Goal: Task Accomplishment & Management: Manage account settings

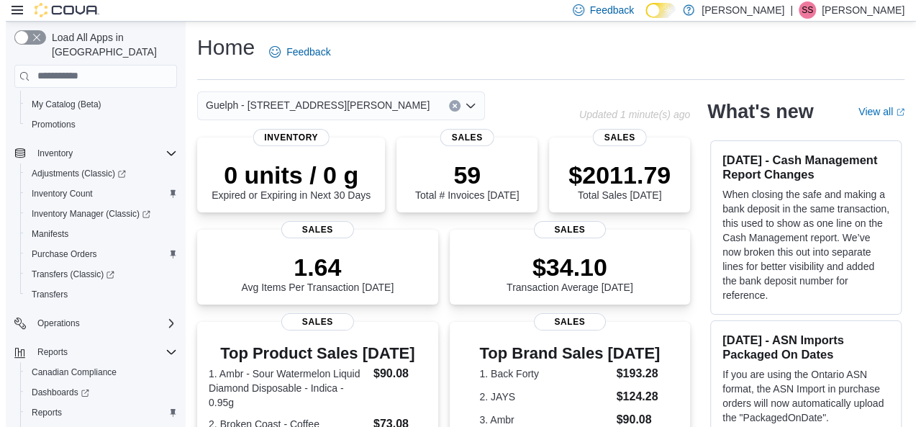
scroll to position [289, 0]
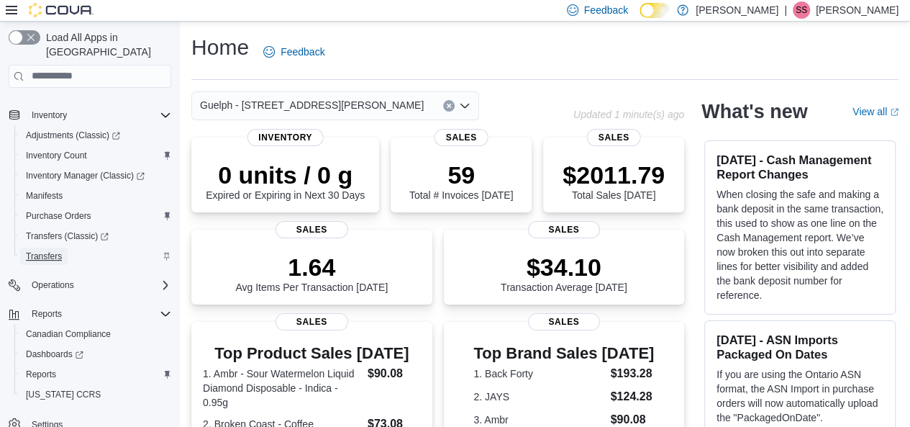
click at [52, 250] on span "Transfers" at bounding box center [44, 256] width 36 height 12
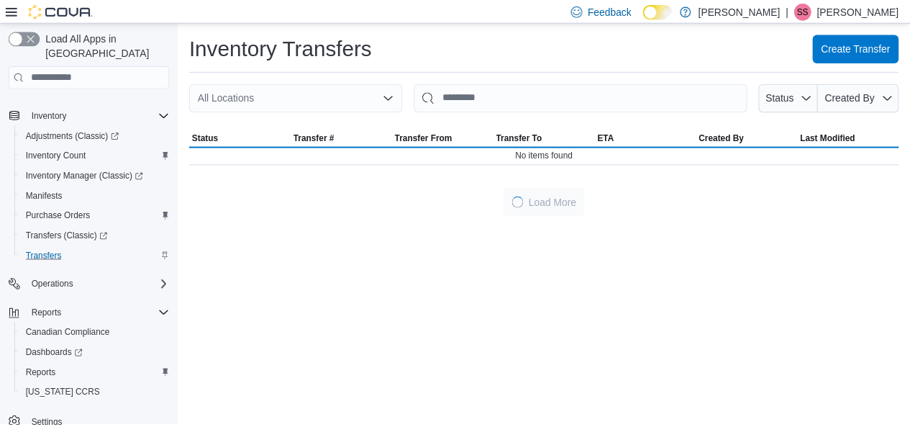
scroll to position [245, 0]
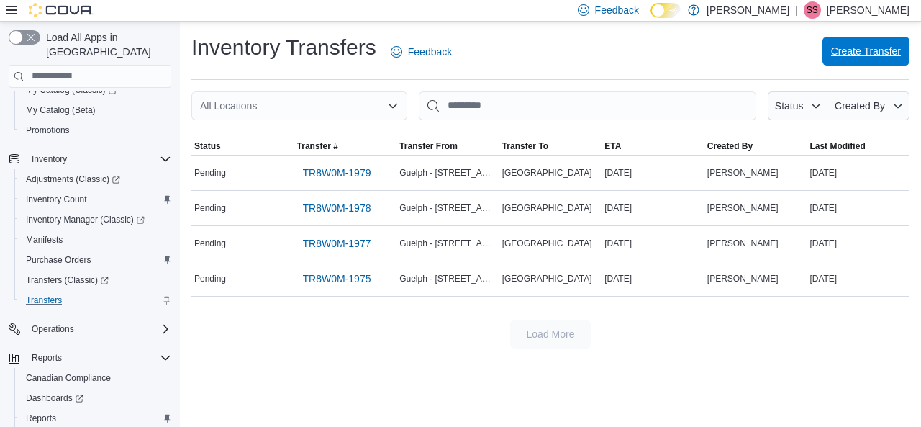
click at [863, 61] on span "Create Transfer" at bounding box center [866, 51] width 70 height 29
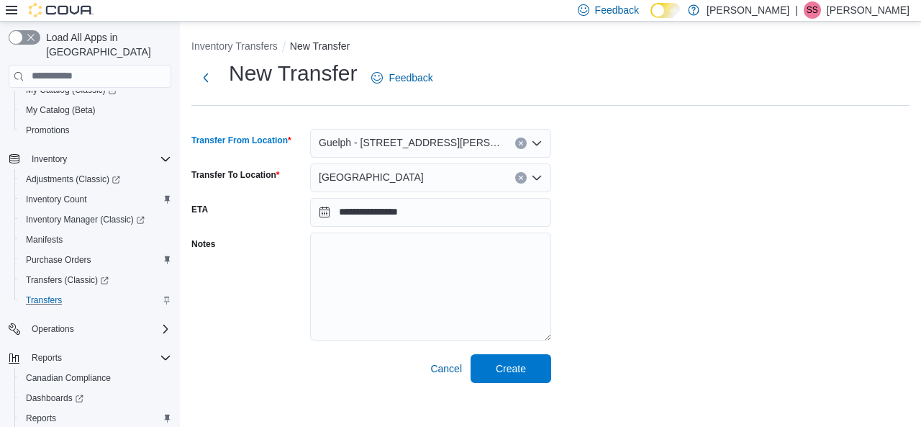
click at [386, 140] on span "Guelph - [STREET_ADDRESS][PERSON_NAME]" at bounding box center [410, 142] width 182 height 17
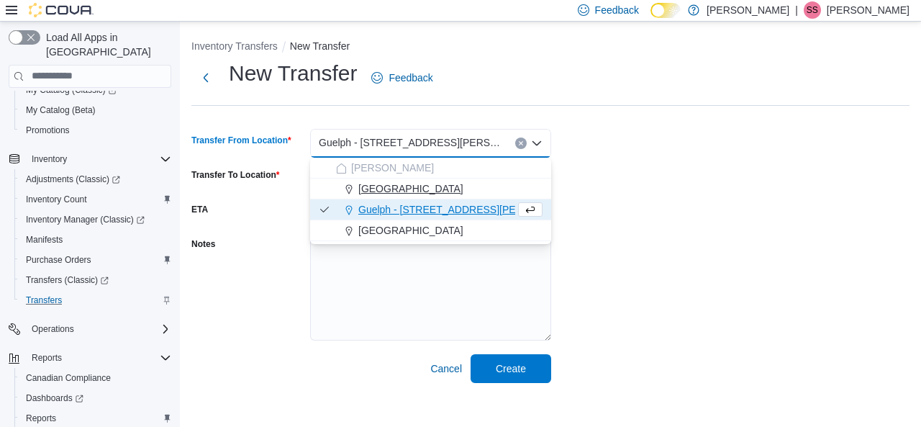
click at [383, 184] on span "[GEOGRAPHIC_DATA]" at bounding box center [410, 188] width 105 height 14
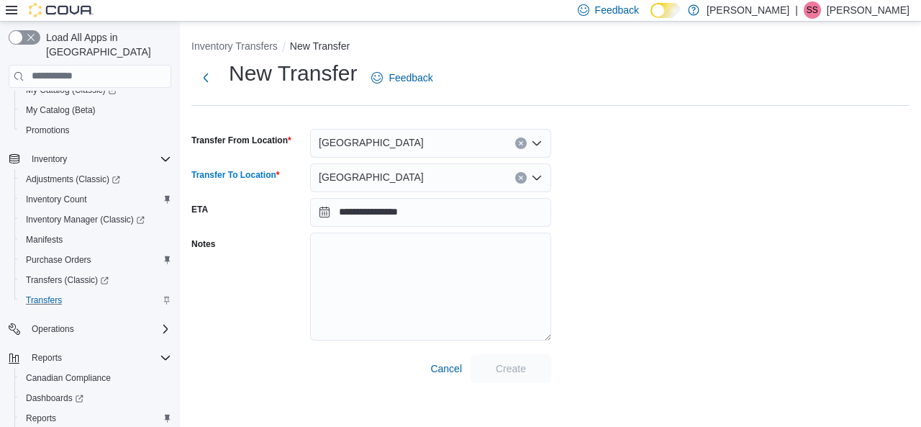
click at [383, 184] on div "[GEOGRAPHIC_DATA]" at bounding box center [430, 177] width 241 height 29
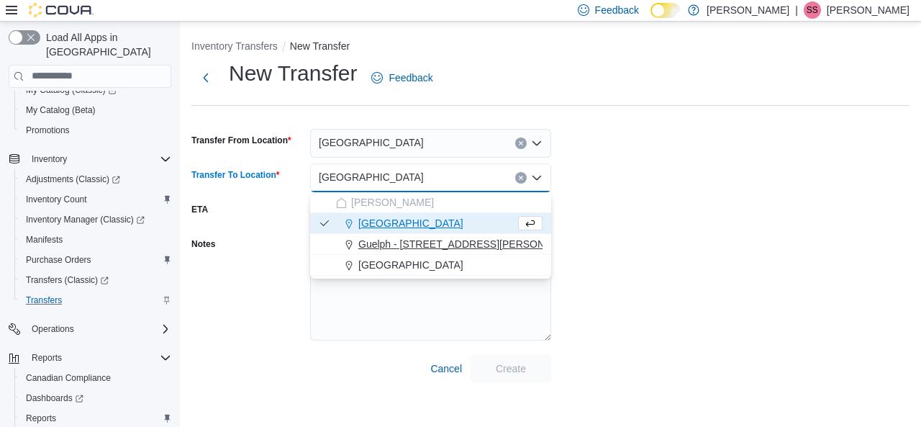
click at [389, 243] on span "Guelph - [STREET_ADDRESS][PERSON_NAME]" at bounding box center [470, 244] width 224 height 14
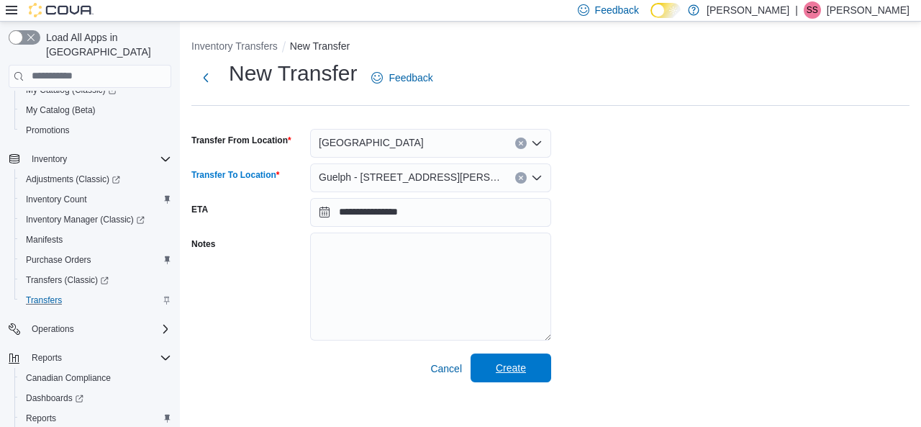
click at [531, 381] on span "Create" at bounding box center [510, 367] width 63 height 29
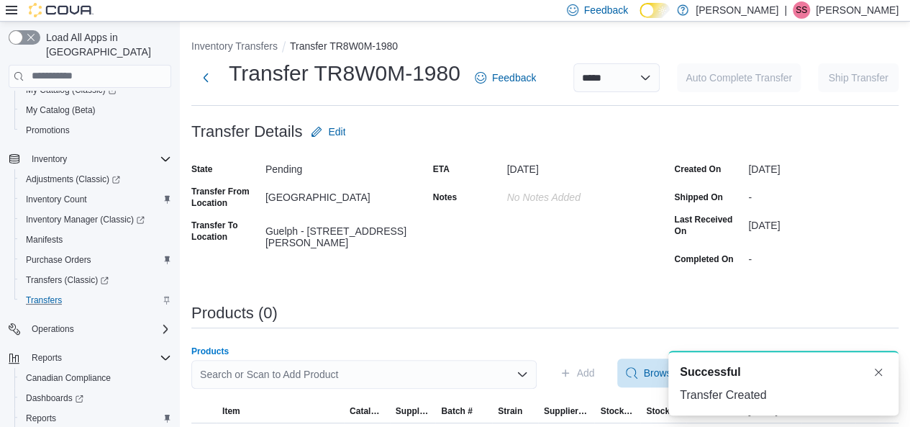
click at [425, 368] on div "Search or Scan to Add Product" at bounding box center [363, 374] width 345 height 29
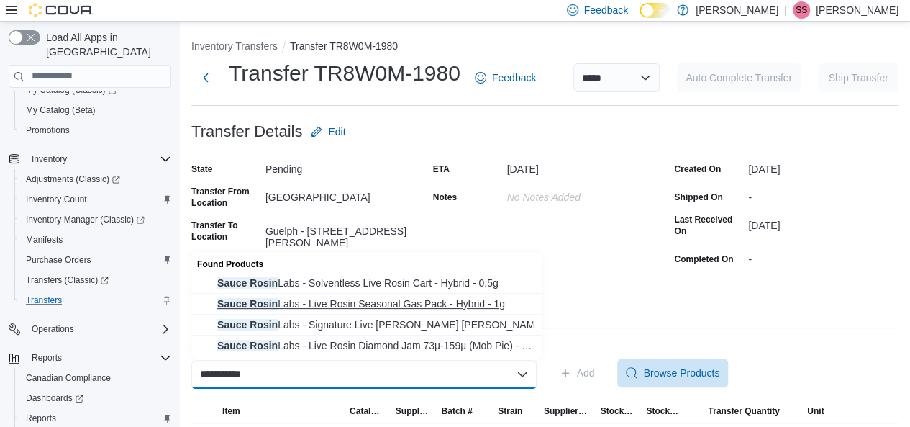
type input "**********"
click at [443, 305] on span "Sauce Rosin Labs - Live Rosin Seasonal Gas Pack - Hybrid - 1g" at bounding box center [375, 303] width 316 height 14
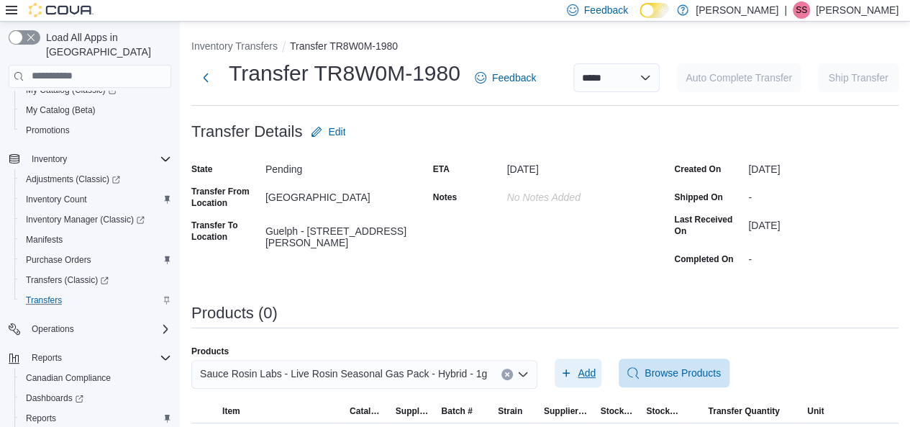
click at [589, 368] on span "Add" at bounding box center [587, 373] width 18 height 14
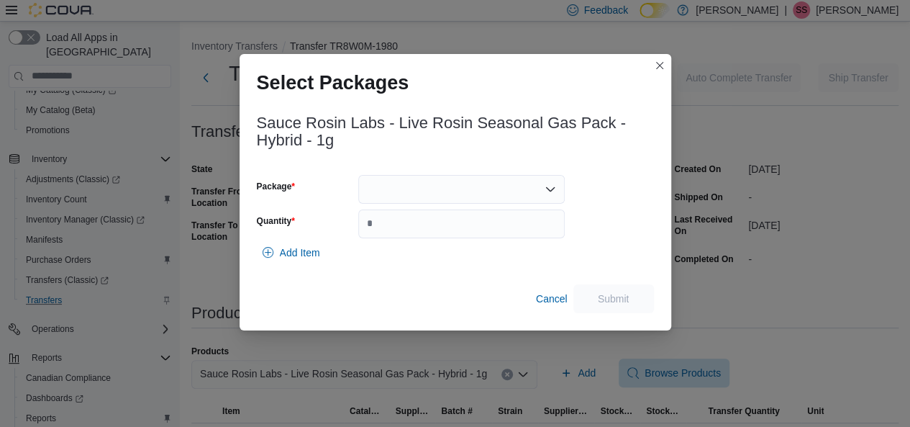
click at [445, 182] on div at bounding box center [461, 189] width 207 height 29
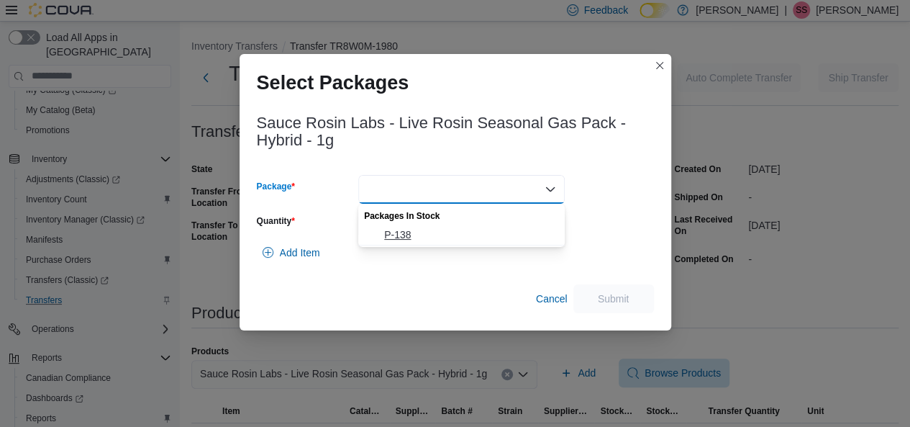
click at [427, 230] on span "P-138" at bounding box center [470, 234] width 172 height 14
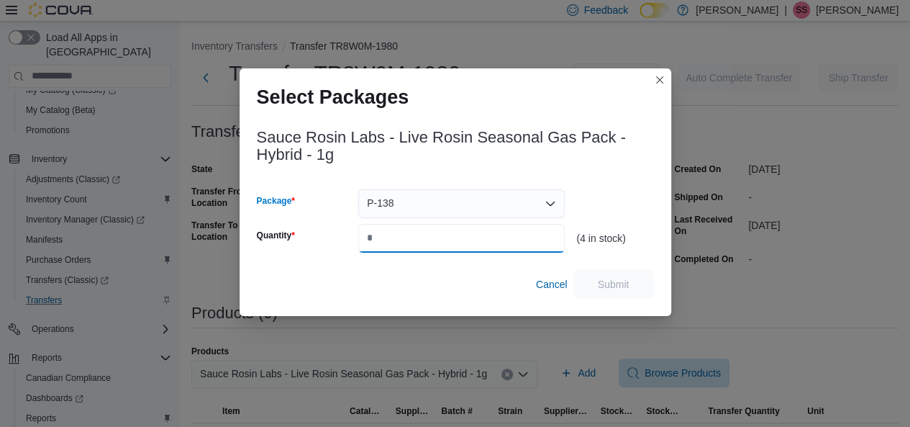
click at [427, 230] on input "*" at bounding box center [461, 238] width 207 height 29
type input "*"
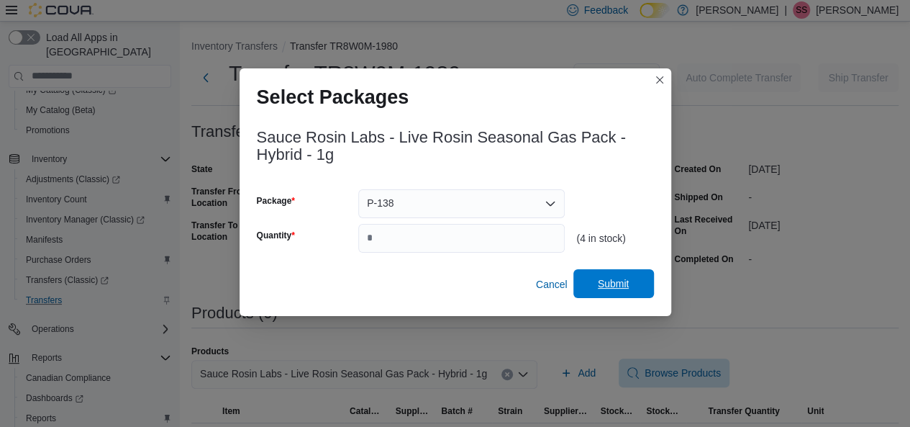
click at [622, 294] on span "Submit" at bounding box center [613, 283] width 63 height 29
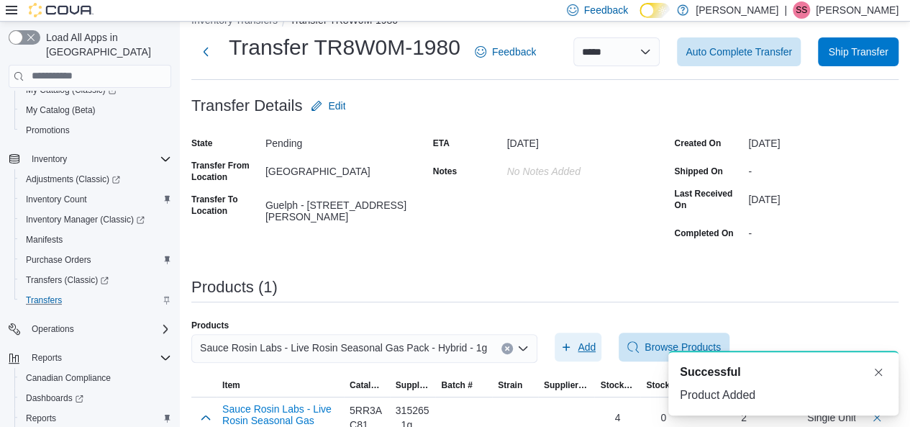
scroll to position [53, 0]
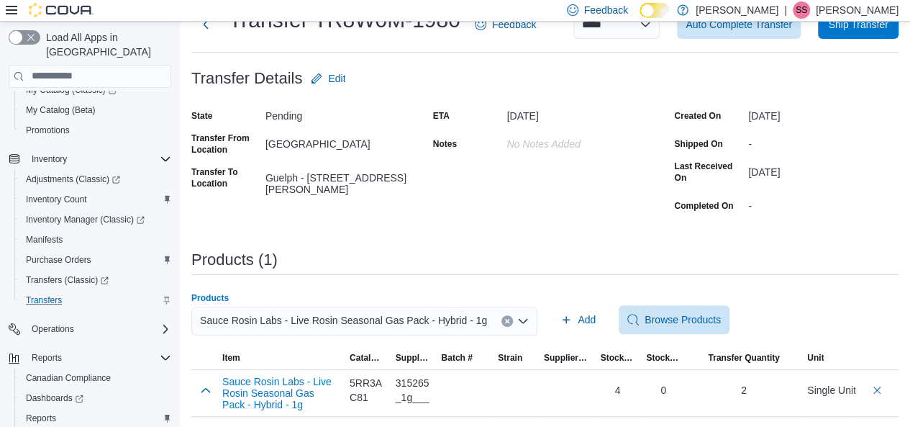
click at [417, 312] on span "Sauce Rosin Labs - Live Rosin Seasonal Gas Pack - Hybrid - 1g" at bounding box center [343, 320] width 287 height 17
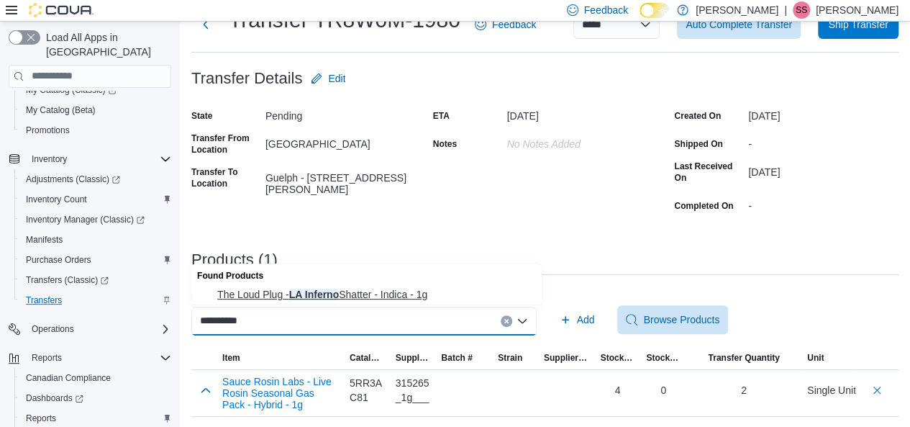
type input "**********"
click at [417, 302] on button "The Loud Plug - LA Inferno Shatter - Indica - 1g" at bounding box center [366, 294] width 350 height 21
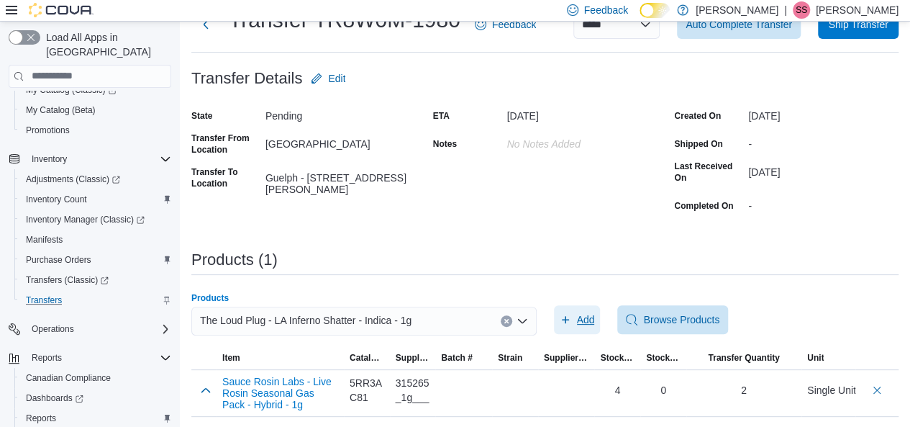
click at [581, 313] on span "Add" at bounding box center [586, 319] width 18 height 14
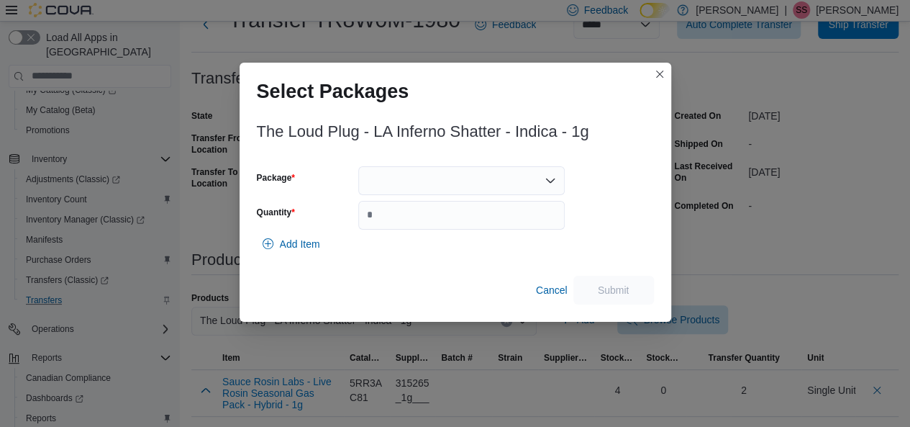
click at [533, 170] on div at bounding box center [461, 180] width 207 height 29
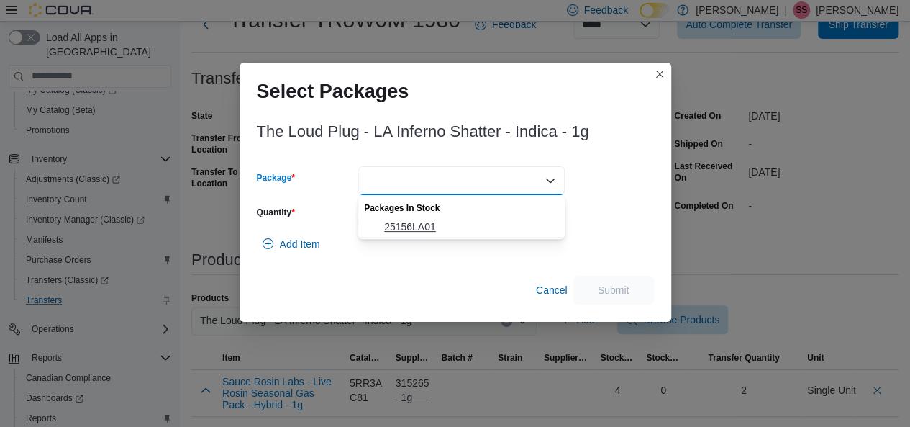
click at [476, 219] on span "25156LA01" at bounding box center [470, 226] width 172 height 14
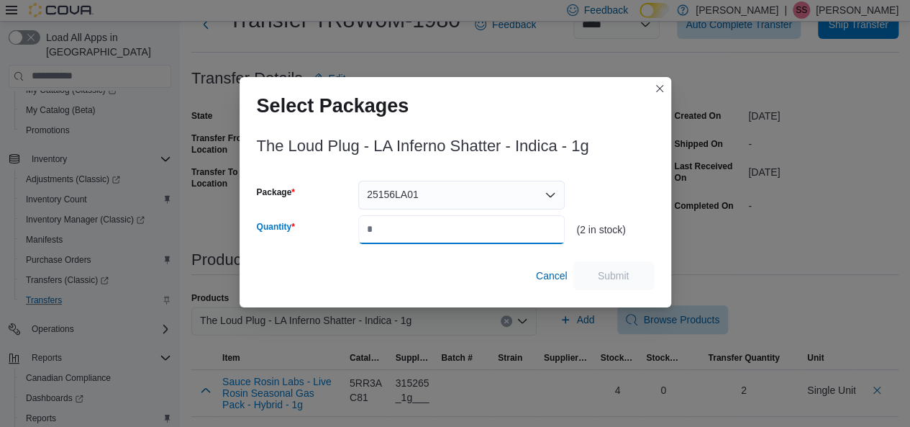
click at [476, 219] on input "Quantity" at bounding box center [461, 229] width 207 height 29
type input "*"
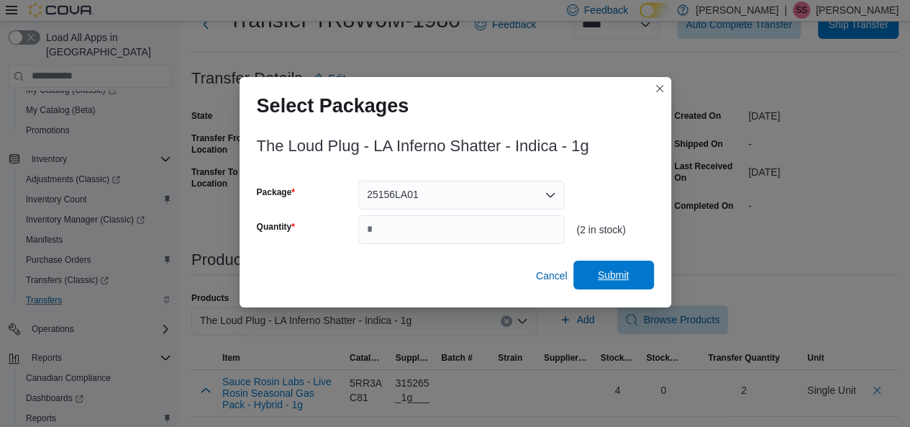
click at [605, 269] on span "Submit" at bounding box center [614, 275] width 32 height 14
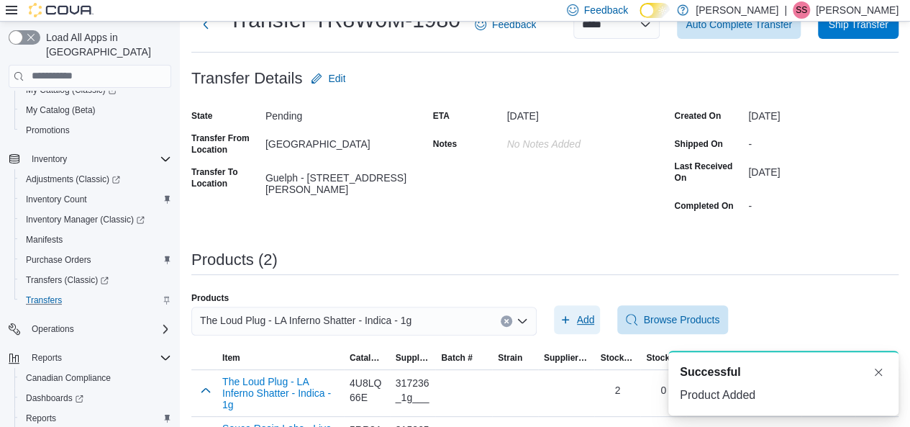
scroll to position [0, 0]
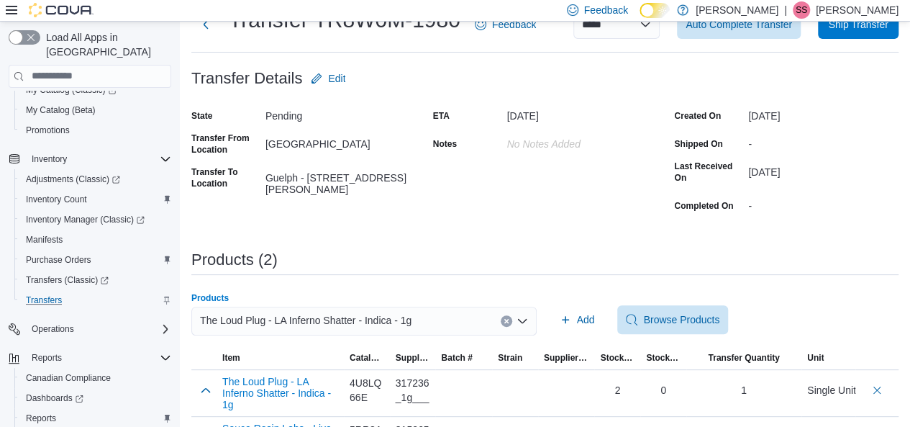
click at [453, 320] on div "The Loud Plug - LA Inferno Shatter - Indica - 1g" at bounding box center [363, 321] width 345 height 29
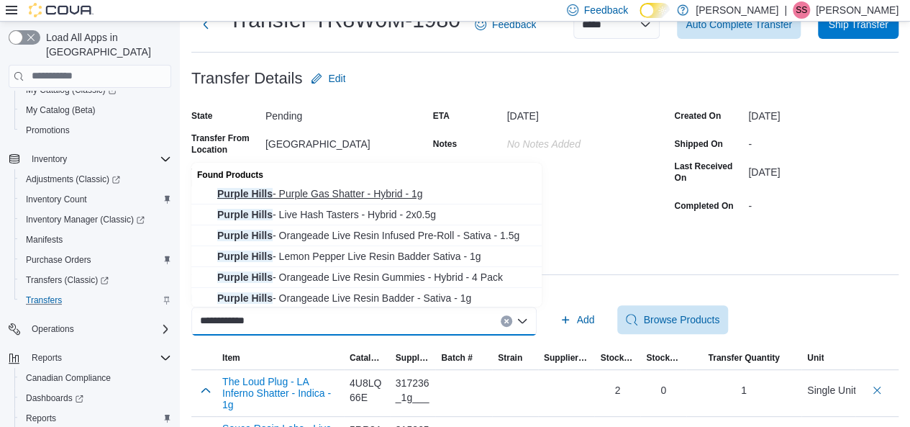
type input "**********"
click at [332, 191] on span "Purple Hills - Purple Gas Shatter - Hybrid - 1g" at bounding box center [375, 193] width 316 height 14
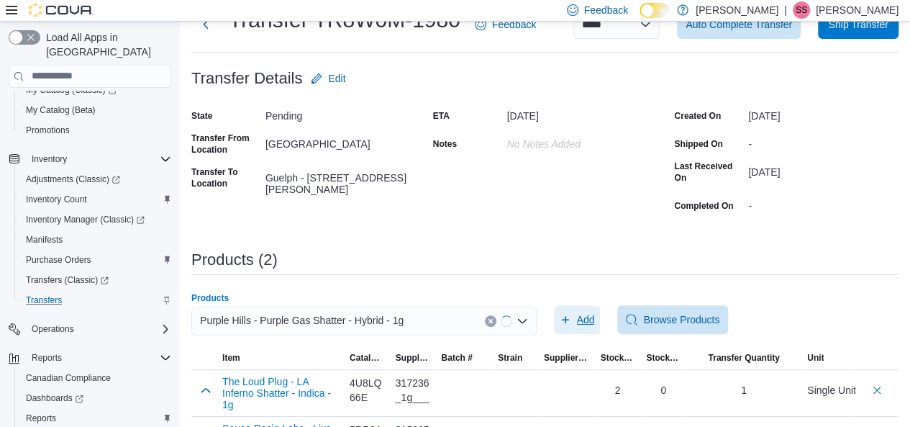
click at [581, 319] on span "Add" at bounding box center [577, 319] width 35 height 29
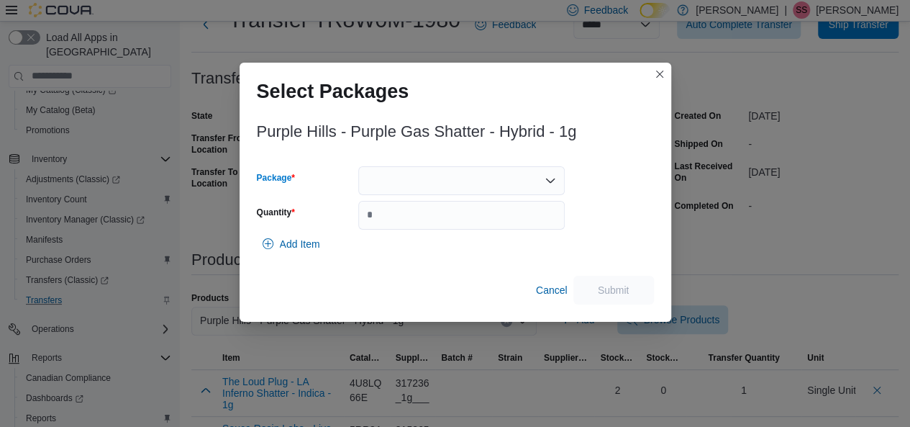
click at [472, 191] on div at bounding box center [461, 180] width 207 height 29
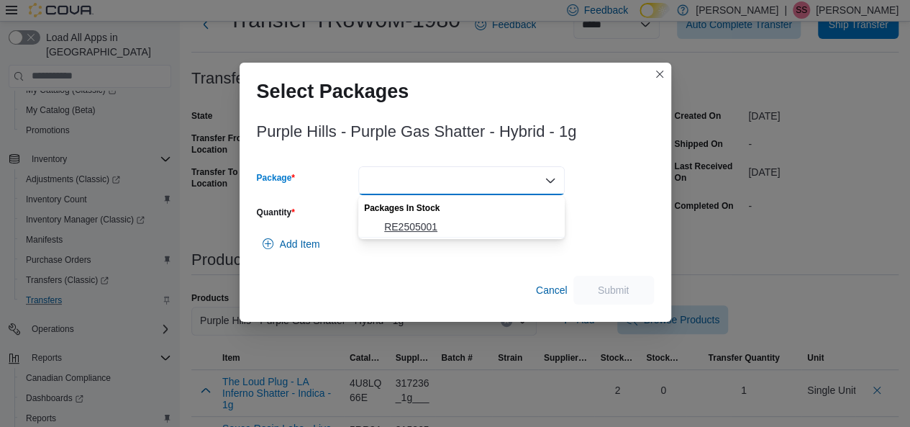
click at [452, 222] on span "RE2505001" at bounding box center [470, 226] width 172 height 14
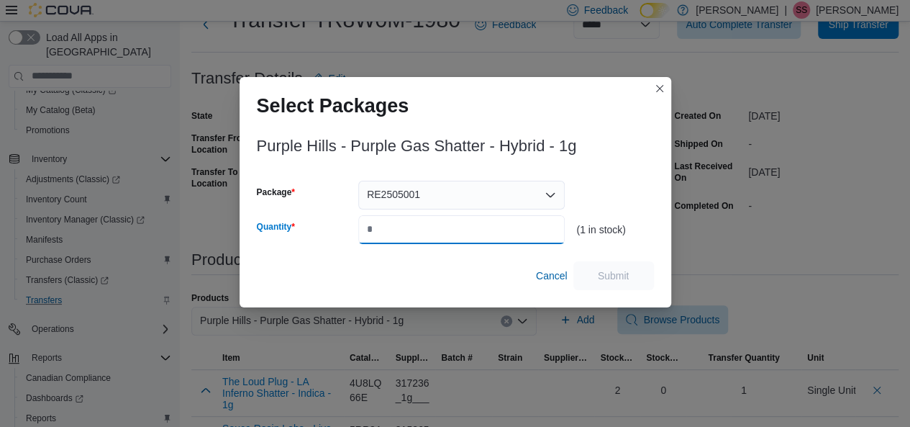
click at [452, 222] on input "Quantity" at bounding box center [461, 229] width 207 height 29
type input "*"
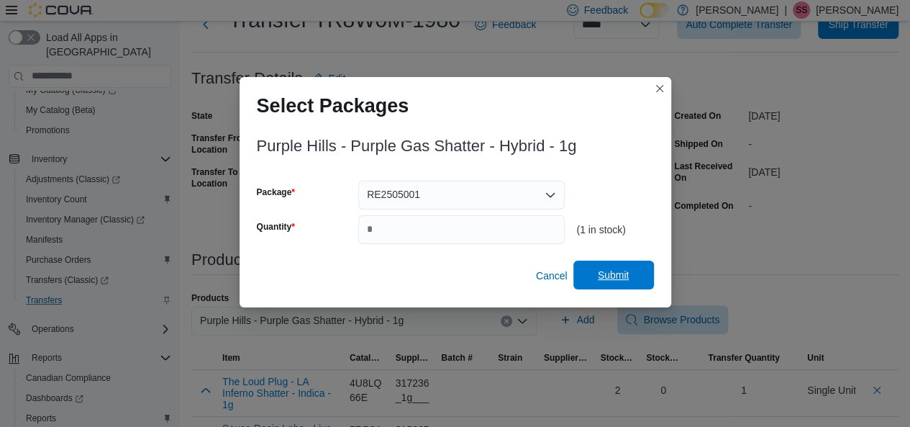
click at [625, 273] on span "Submit" at bounding box center [614, 275] width 32 height 14
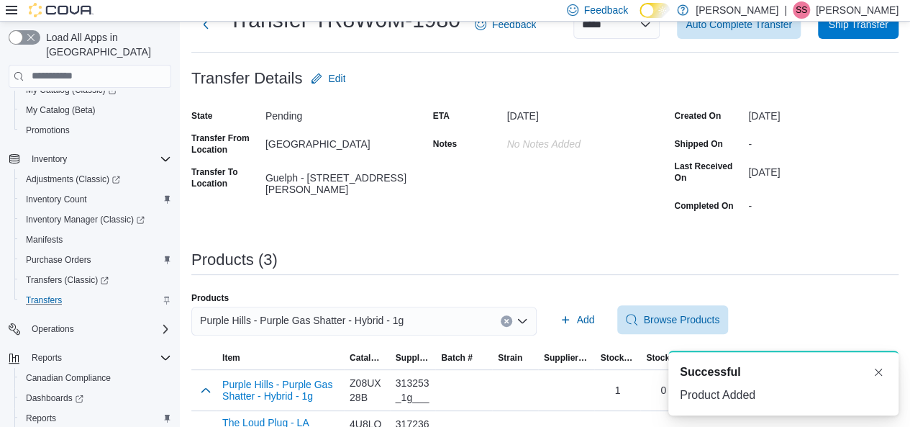
click at [402, 327] on div "Purple Hills - Purple Gas Shatter - Hybrid - 1g" at bounding box center [363, 321] width 345 height 29
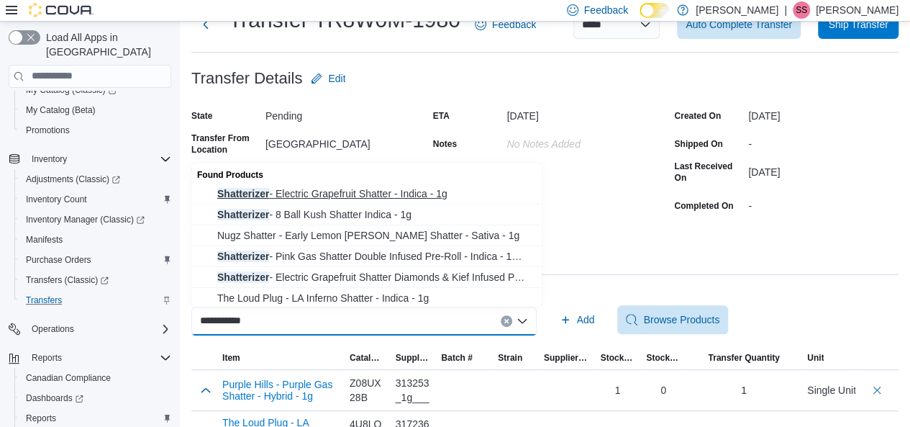
type input "**********"
click at [452, 198] on span "Shatterizer - Electric Grapefruit Shatter - Indica - 1g" at bounding box center [375, 193] width 316 height 14
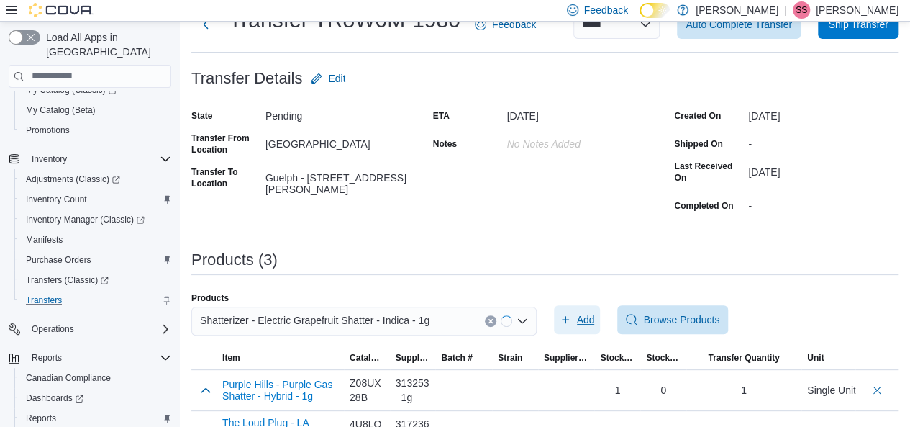
click at [582, 311] on span "Add" at bounding box center [577, 319] width 35 height 29
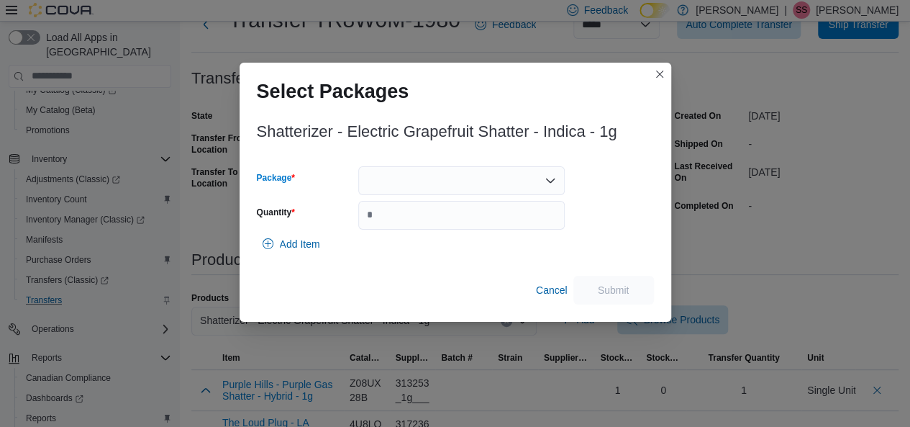
click at [441, 169] on div at bounding box center [461, 180] width 207 height 29
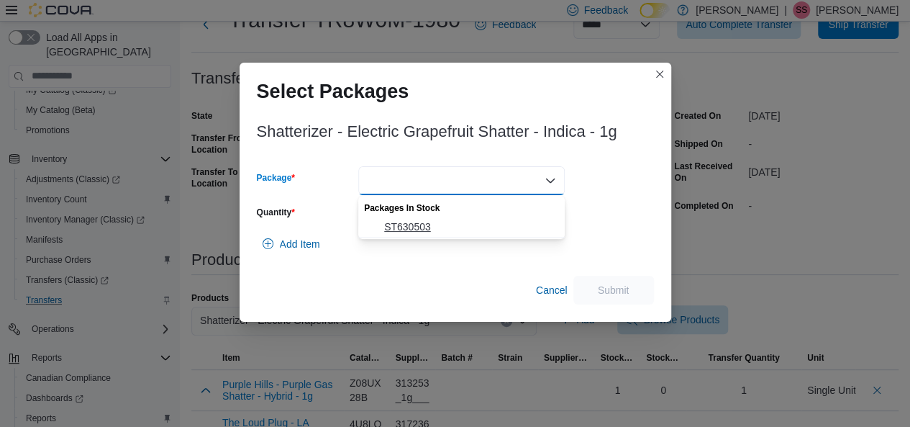
click at [438, 223] on span "ST630503" at bounding box center [470, 226] width 172 height 14
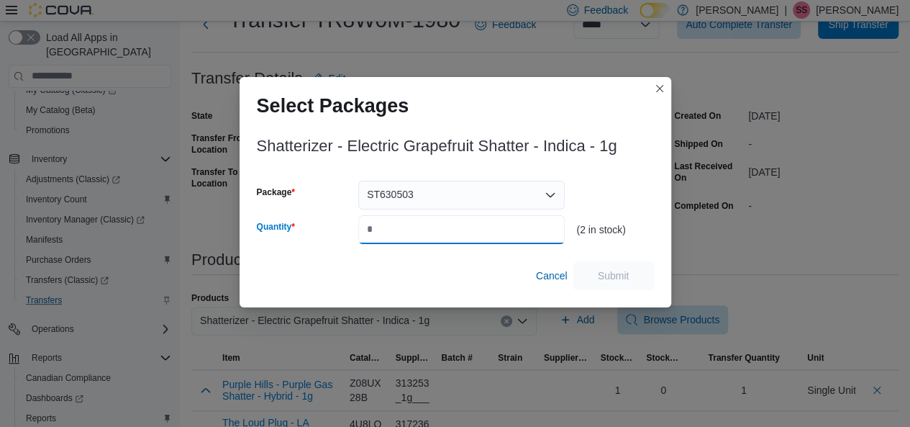
click at [438, 223] on input "Quantity" at bounding box center [461, 229] width 207 height 29
type input "*"
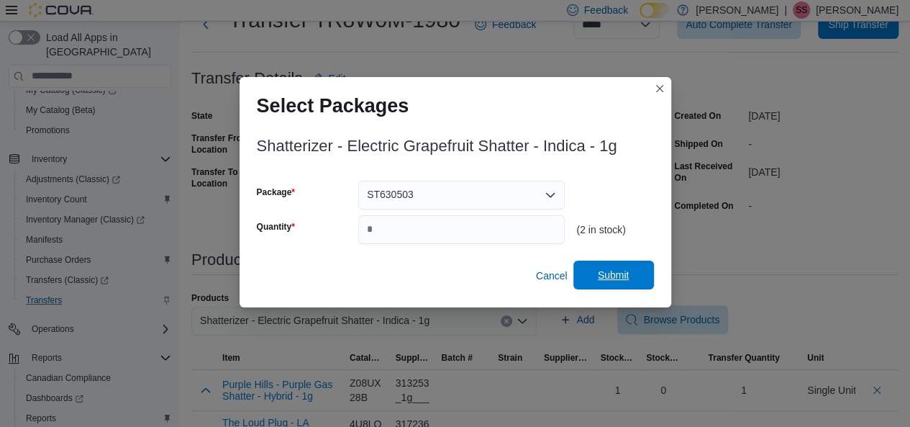
click at [636, 267] on span "Submit" at bounding box center [613, 275] width 63 height 29
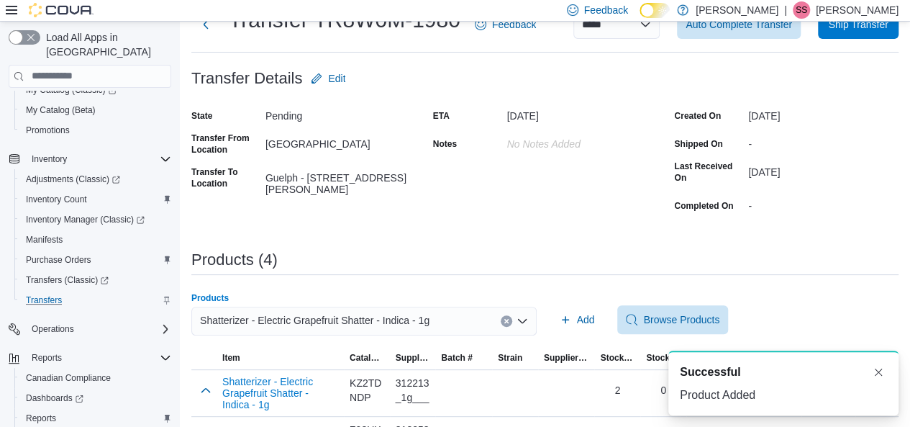
click at [332, 327] on span "Shatterizer - Electric Grapefruit Shatter - Indica - 1g" at bounding box center [315, 320] width 230 height 17
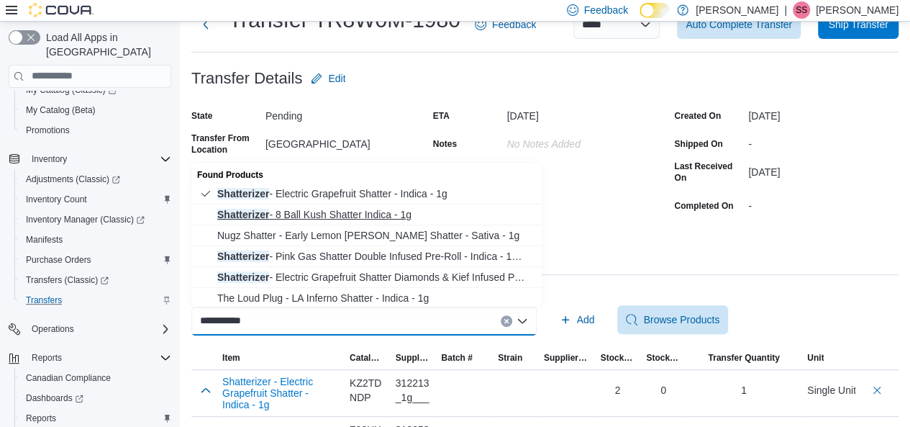
type input "**********"
click at [397, 205] on button "Shatterizer - 8 Ball Kush Shatter Indica - 1g" at bounding box center [366, 214] width 350 height 21
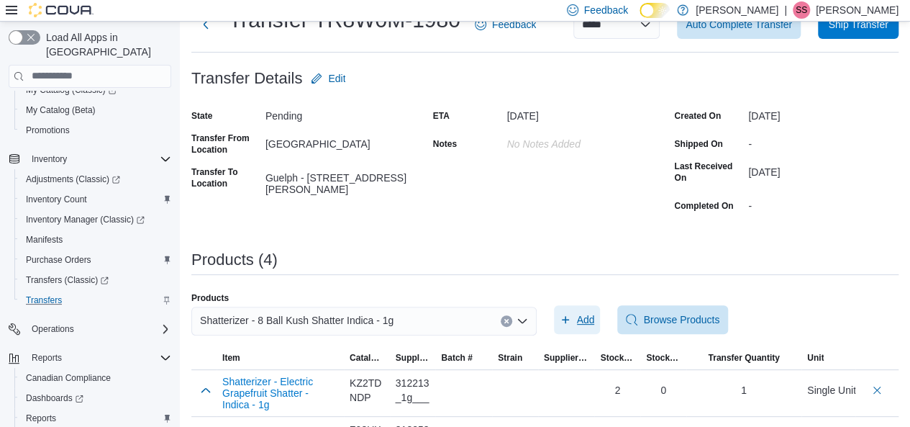
click at [584, 320] on span "Add" at bounding box center [586, 319] width 18 height 14
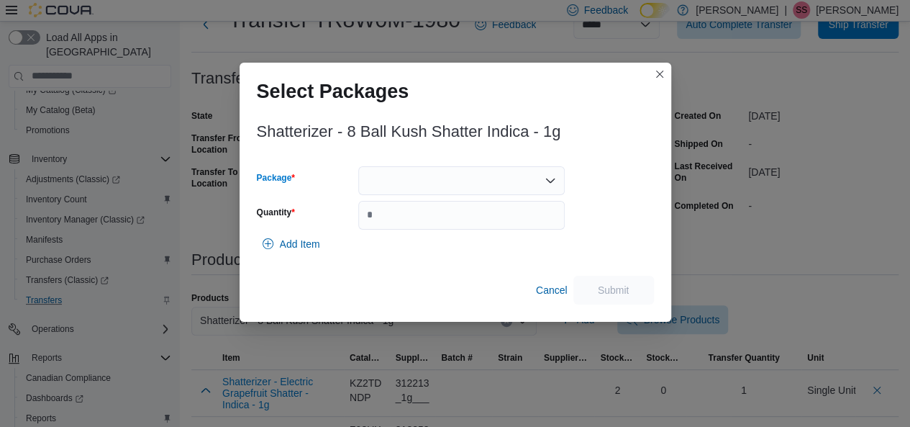
click at [496, 184] on div at bounding box center [461, 180] width 207 height 29
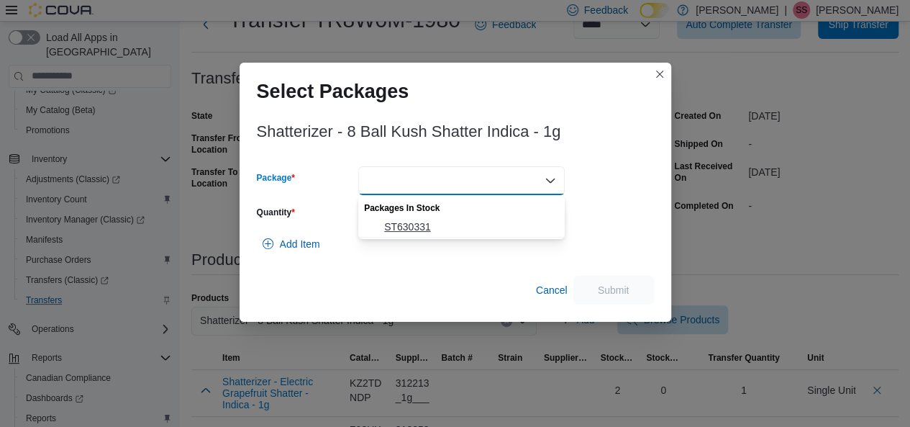
click at [474, 217] on button "ST630331" at bounding box center [461, 227] width 207 height 21
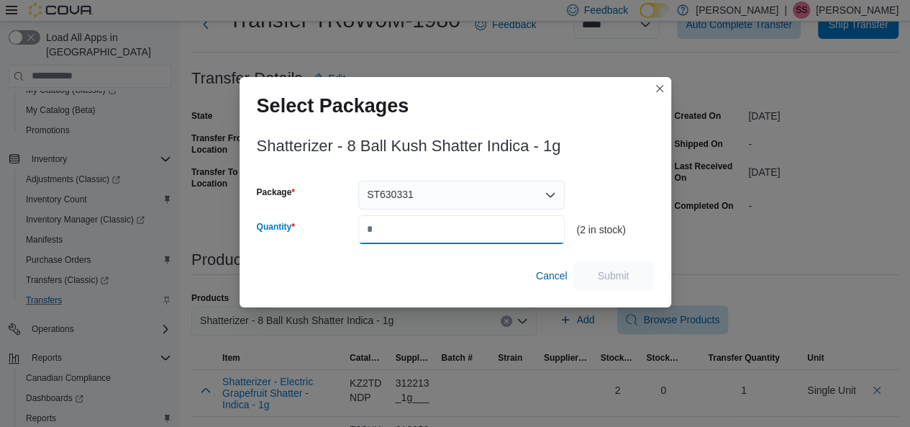
click at [474, 217] on input "Quantity" at bounding box center [461, 229] width 207 height 29
type input "*"
click at [609, 286] on span "Submit" at bounding box center [613, 275] width 63 height 29
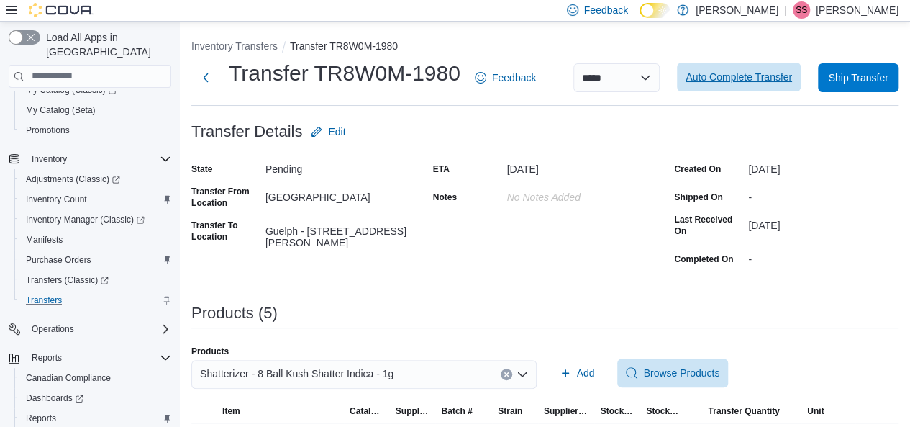
click at [733, 81] on span "Auto Complete Transfer" at bounding box center [739, 77] width 107 height 14
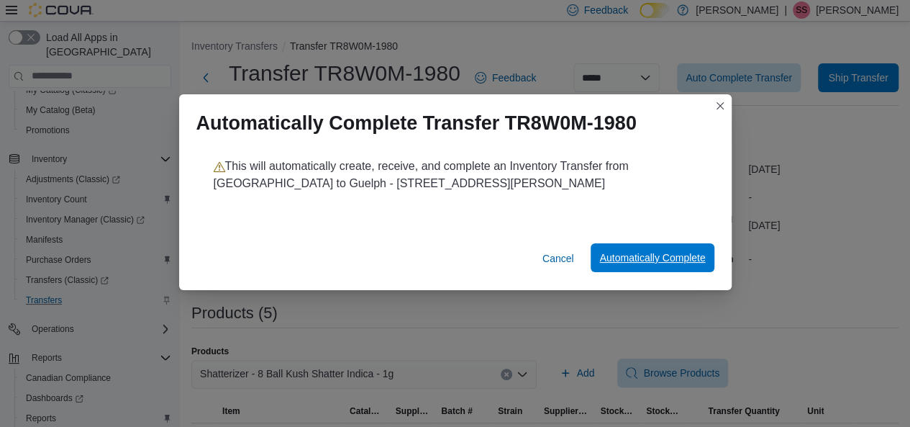
click at [652, 249] on span "Automatically Complete" at bounding box center [652, 257] width 106 height 29
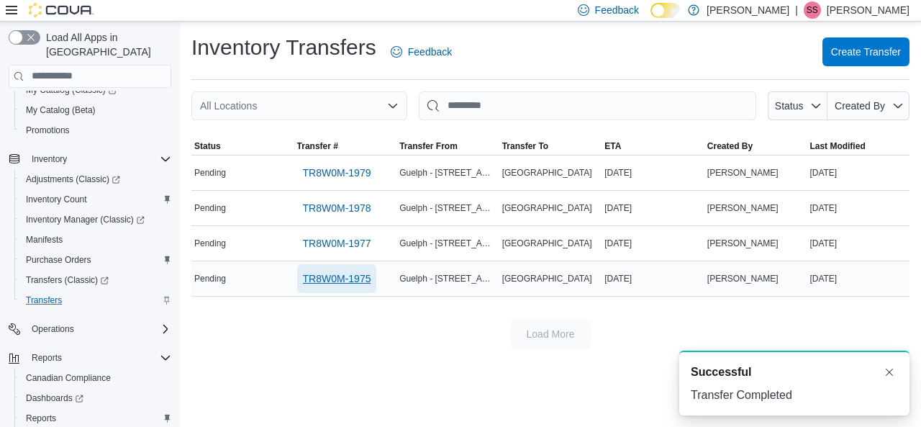
click at [366, 274] on span "TR8W0M-1975" at bounding box center [337, 278] width 68 height 14
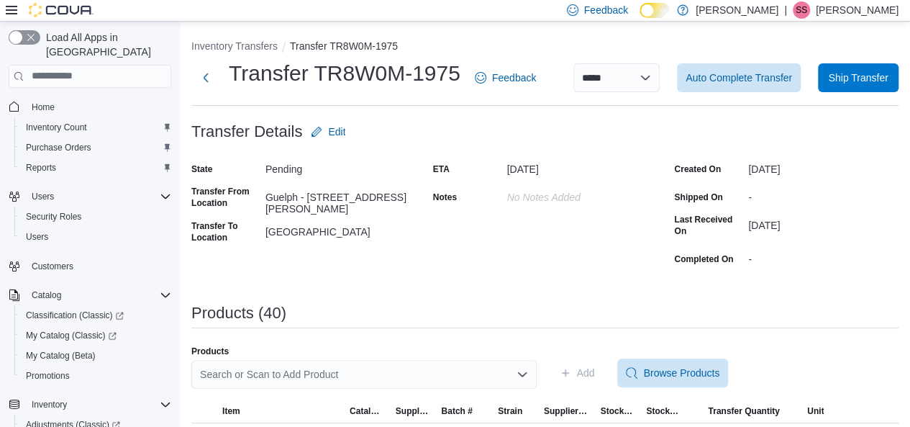
click at [520, 222] on div "ETA October 17, 2025 Notes No Notes added" at bounding box center [545, 214] width 225 height 112
click at [744, 78] on span "Auto Complete Transfer" at bounding box center [739, 77] width 107 height 14
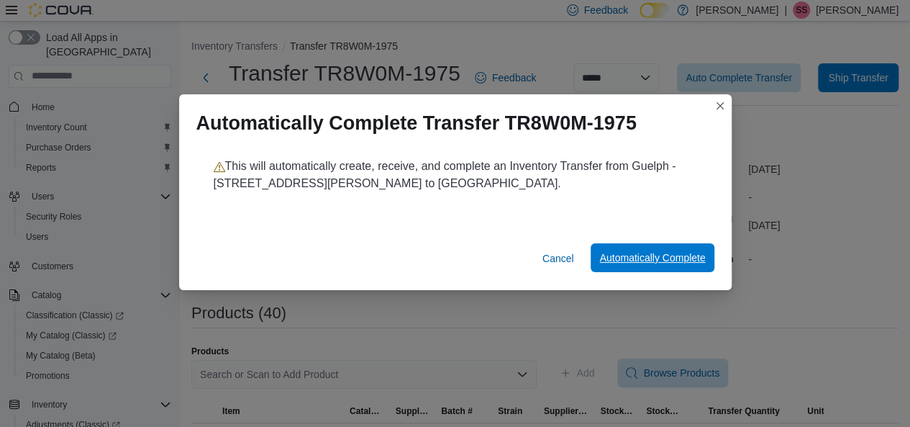
click at [640, 255] on span "Automatically Complete" at bounding box center [652, 257] width 106 height 14
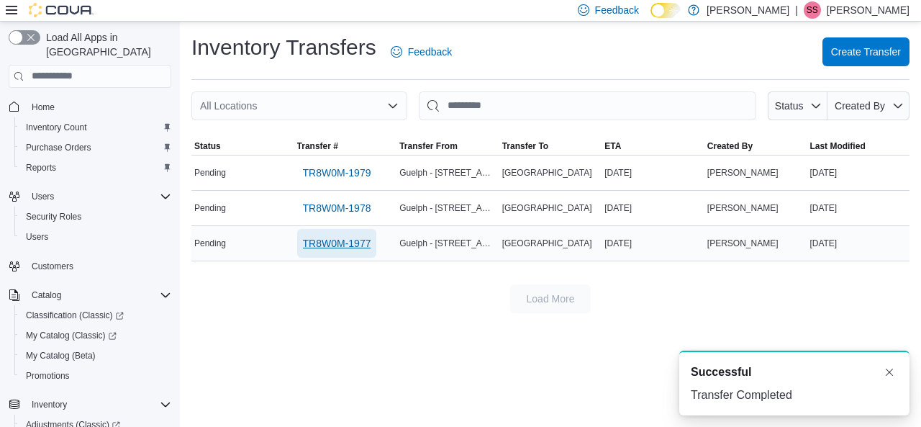
click at [325, 244] on span "TR8W0M-1977" at bounding box center [337, 243] width 68 height 14
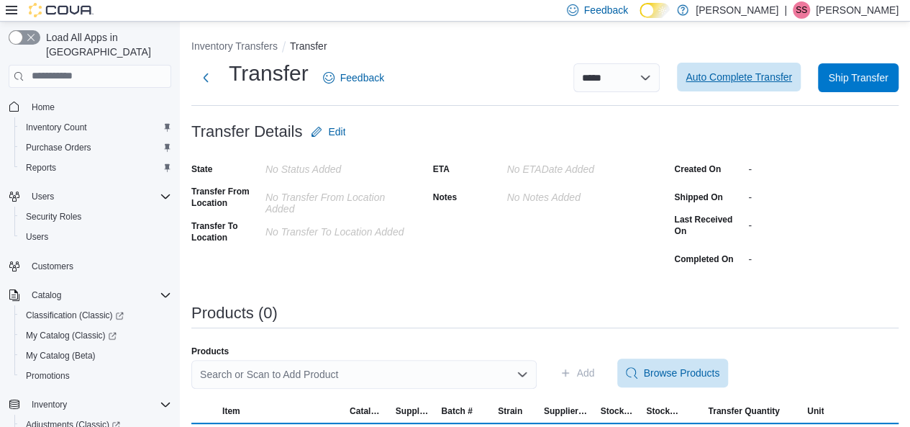
click at [764, 86] on span "Auto Complete Transfer" at bounding box center [739, 77] width 107 height 29
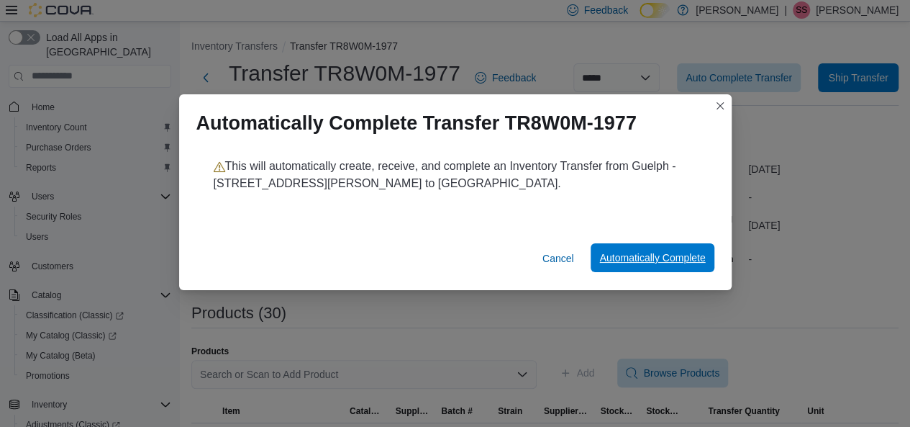
click at [603, 253] on span "Automatically Complete" at bounding box center [652, 257] width 106 height 14
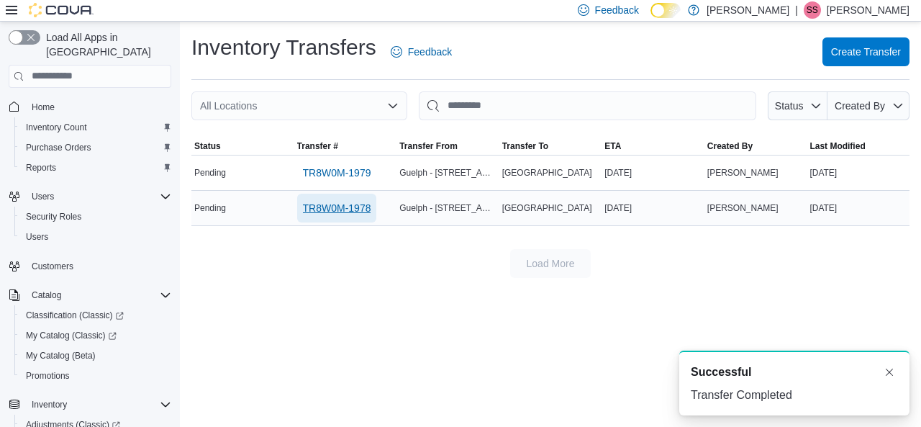
click at [324, 196] on span "TR8W0M-1978" at bounding box center [337, 208] width 68 height 29
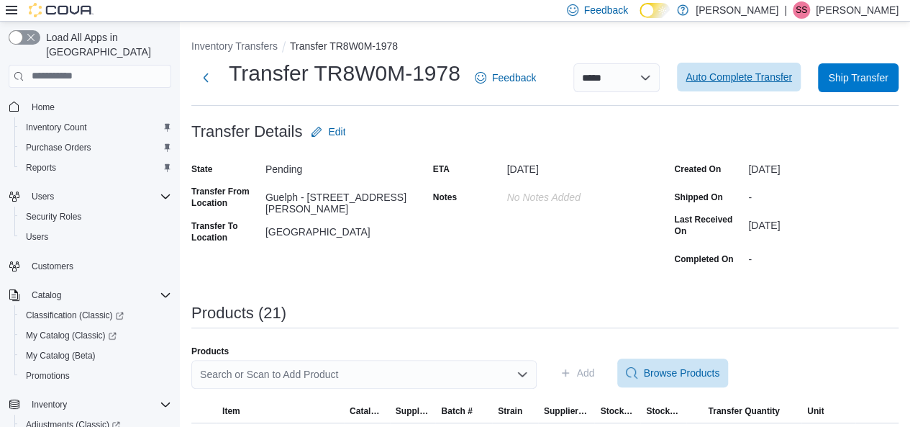
click at [762, 71] on span "Auto Complete Transfer" at bounding box center [739, 77] width 107 height 14
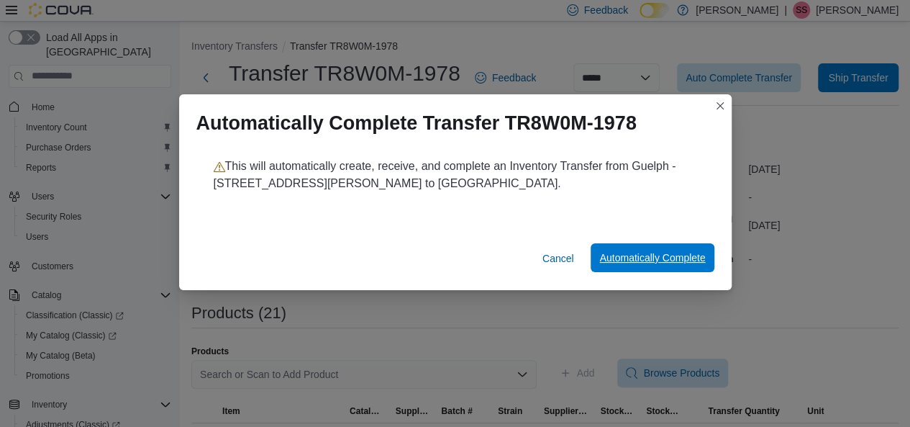
click at [614, 255] on span "Automatically Complete" at bounding box center [652, 257] width 106 height 14
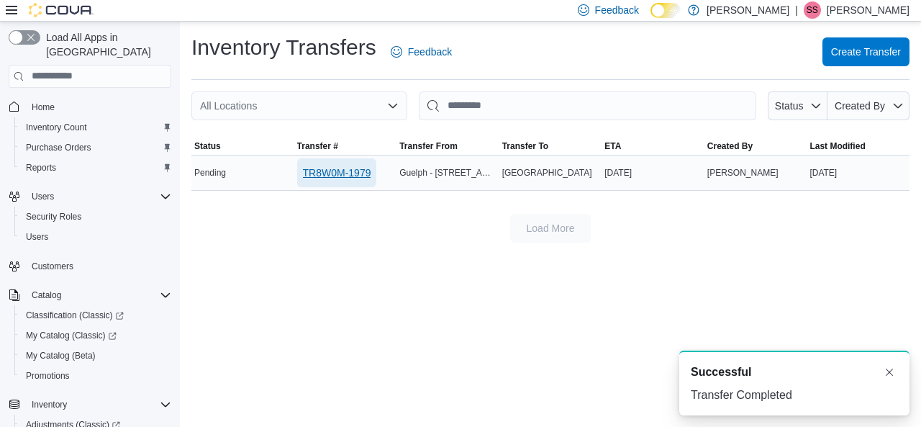
click at [348, 179] on span "TR8W0M-1979" at bounding box center [337, 172] width 68 height 29
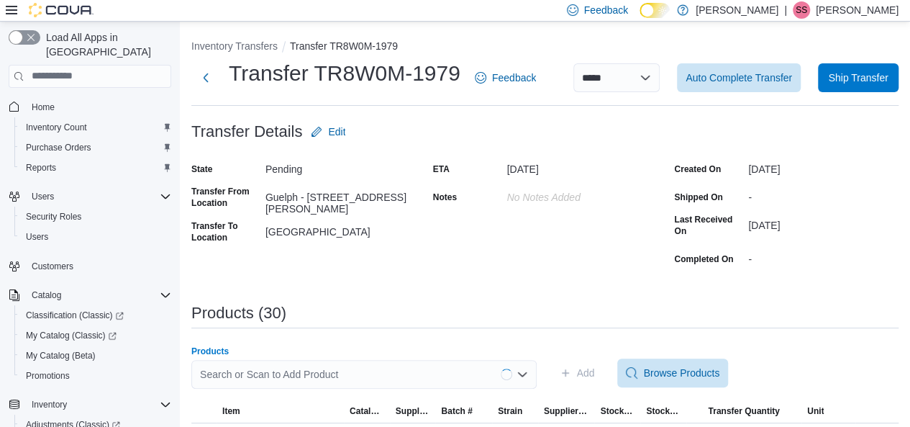
click at [362, 367] on div "Search or Scan to Add Product" at bounding box center [363, 374] width 345 height 29
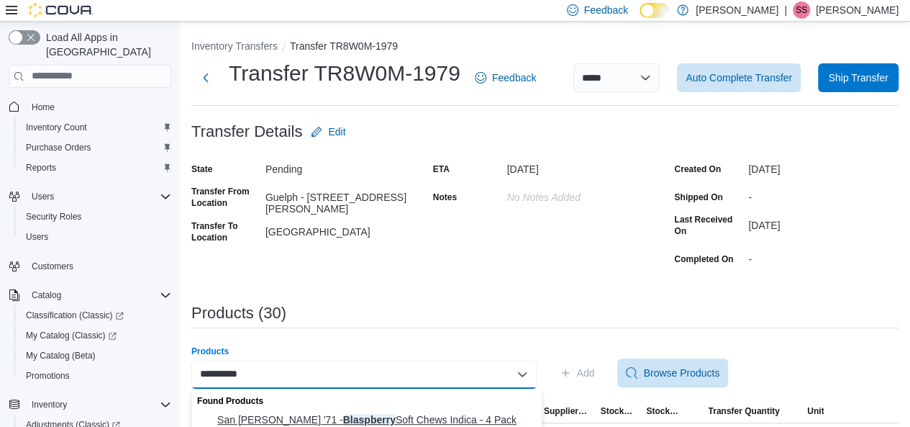
type input "**********"
click at [337, 409] on button "San [PERSON_NAME] '71 - Blaspberry Soft Chews Indica - 4 Pack" at bounding box center [366, 419] width 350 height 21
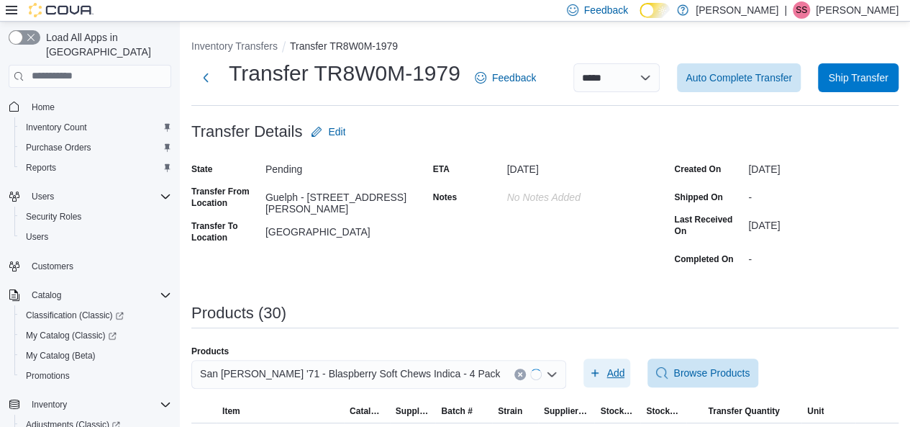
click at [607, 371] on span "Add" at bounding box center [616, 373] width 18 height 14
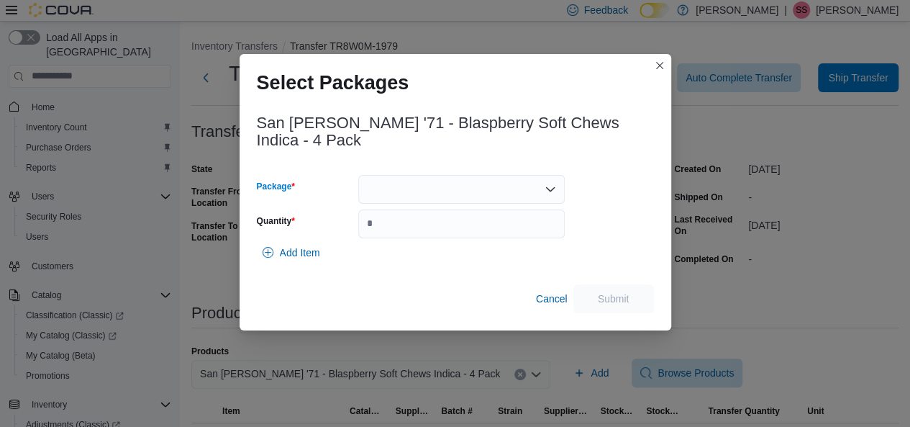
click at [439, 175] on div at bounding box center [461, 189] width 207 height 29
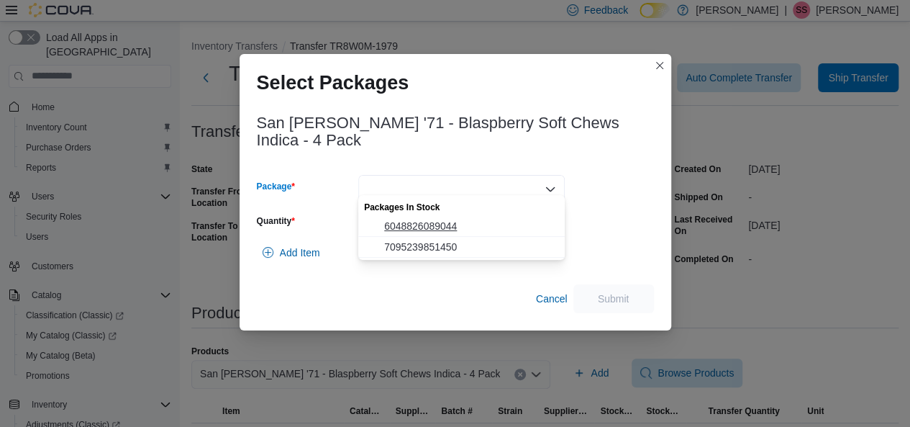
click at [423, 222] on span "6048826089044" at bounding box center [470, 226] width 172 height 14
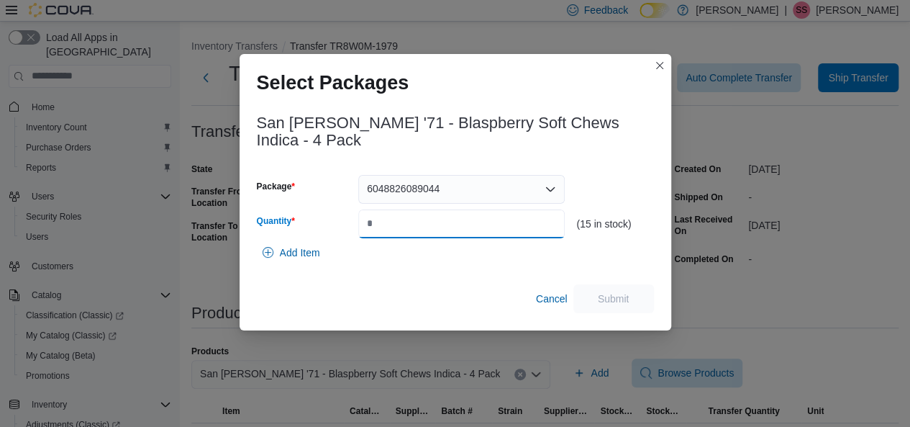
click at [453, 227] on input "*" at bounding box center [461, 223] width 207 height 29
type input "**"
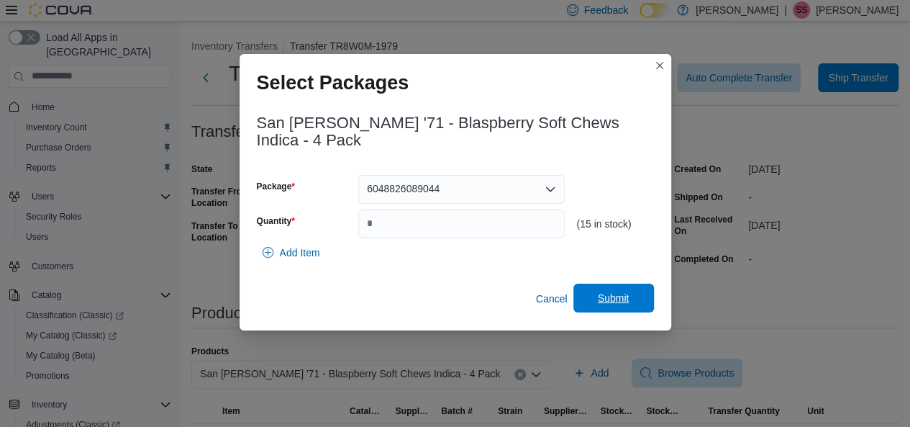
click at [577, 285] on button "Submit" at bounding box center [614, 298] width 81 height 29
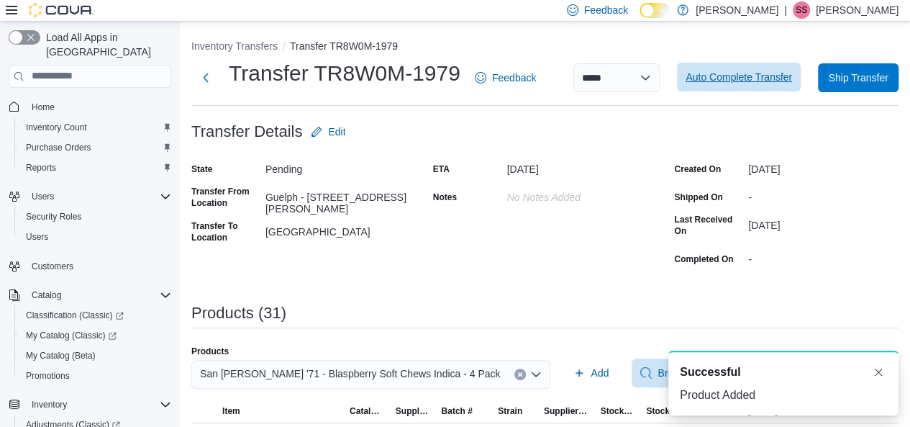
click at [771, 80] on span "Auto Complete Transfer" at bounding box center [739, 77] width 107 height 14
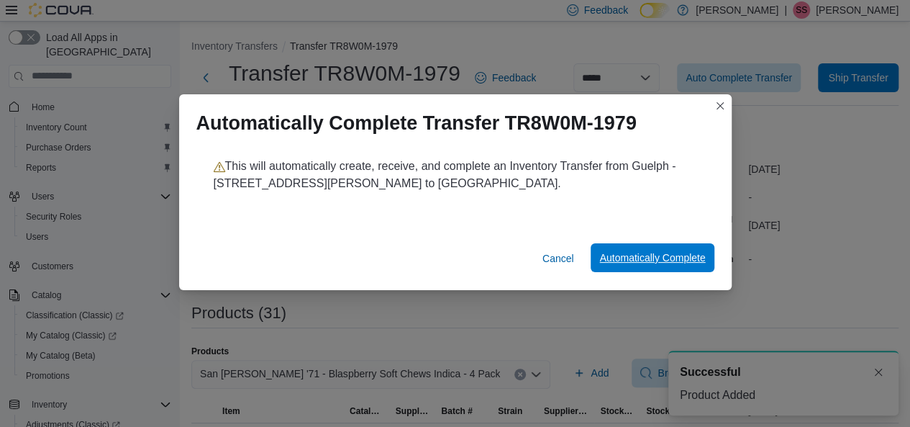
click at [662, 257] on span "Automatically Complete" at bounding box center [652, 257] width 106 height 14
